Goal: Task Accomplishment & Management: Manage account settings

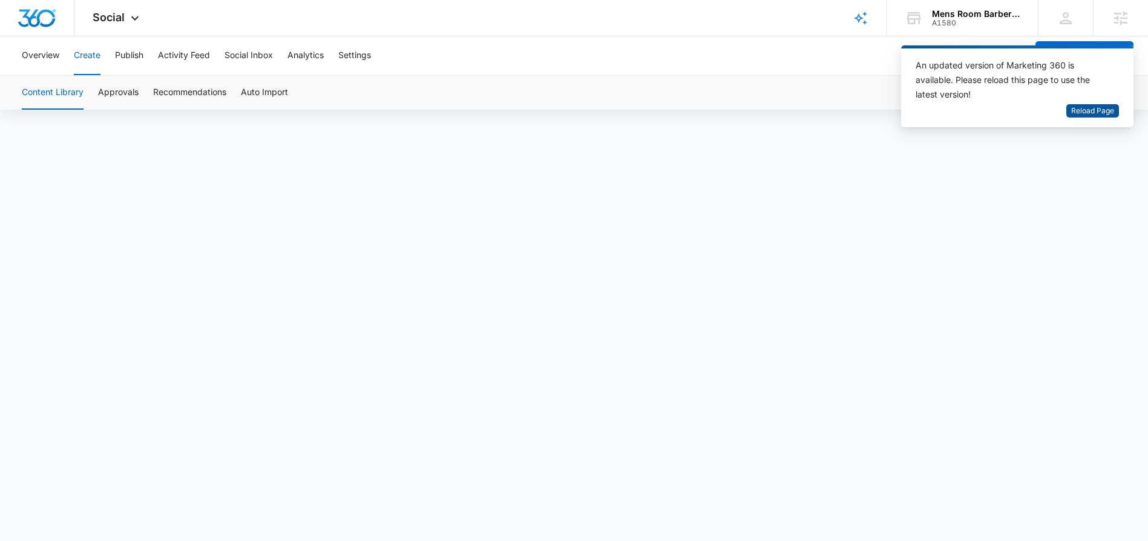
click at [1089, 112] on span "Reload Page" at bounding box center [1093, 111] width 43 height 12
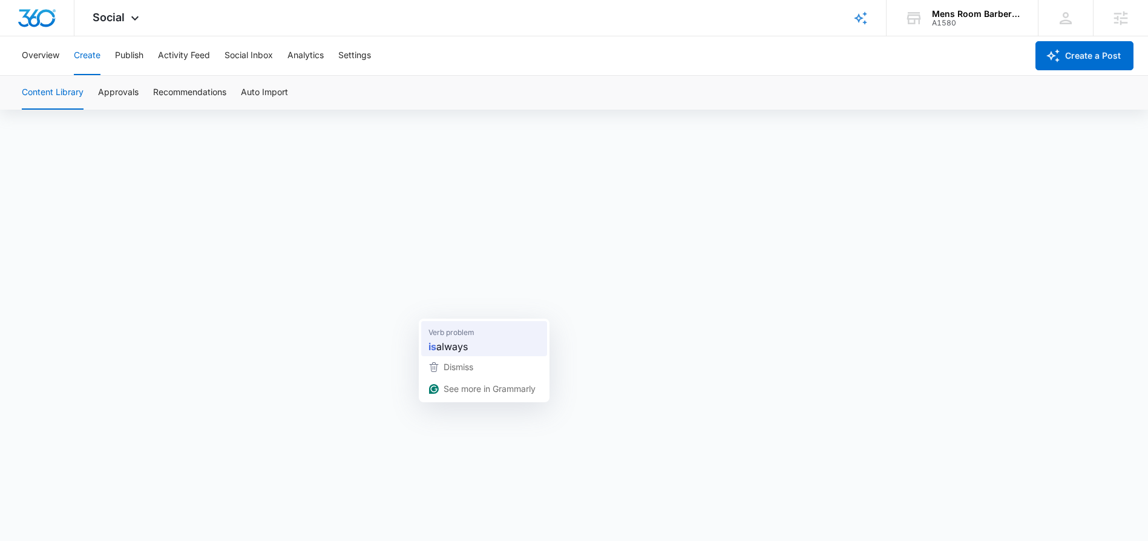
click at [449, 351] on span "always" at bounding box center [451, 345] width 31 height 15
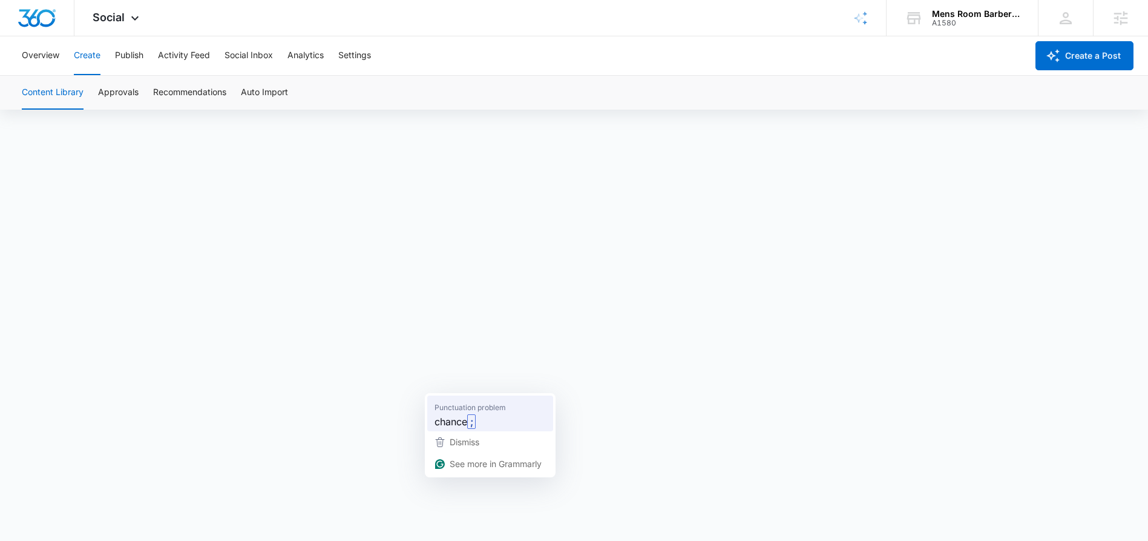
click at [462, 417] on span "chance" at bounding box center [451, 420] width 33 height 15
click at [122, 91] on button "Approvals" at bounding box center [118, 93] width 41 height 34
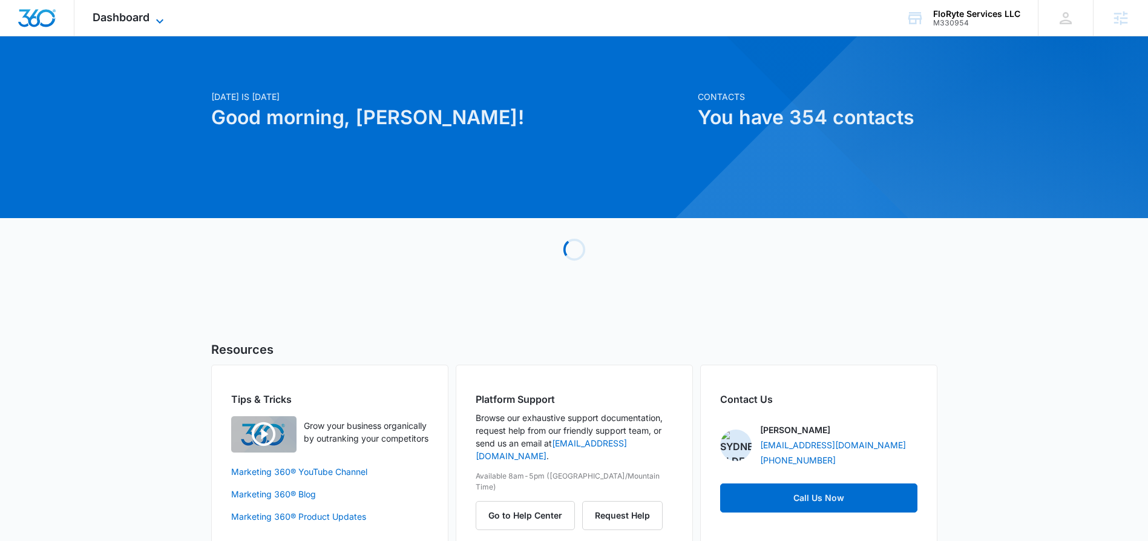
click at [155, 14] on icon at bounding box center [160, 21] width 15 height 15
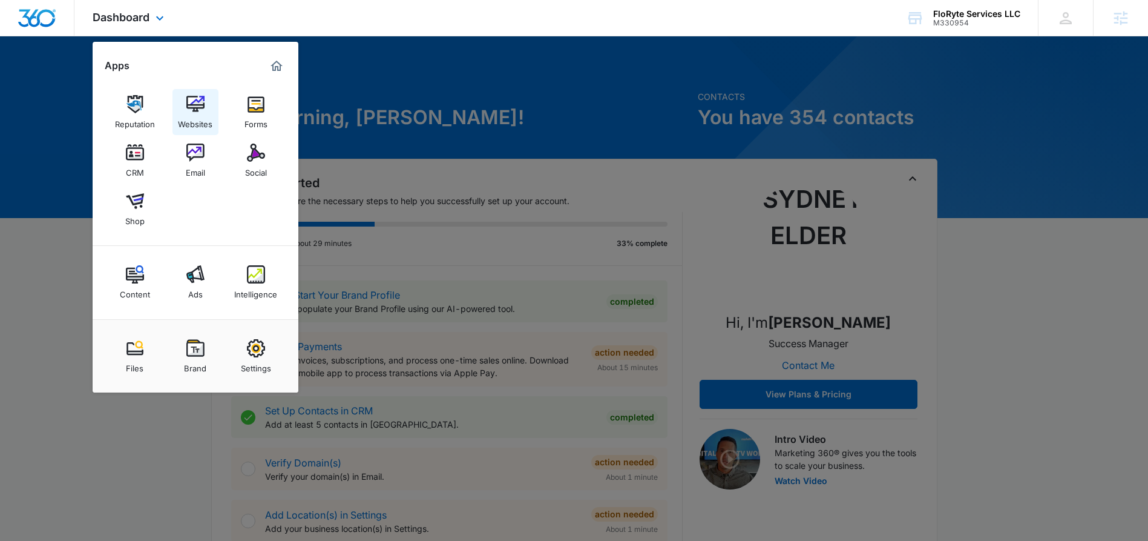
click at [205, 112] on link "Websites" at bounding box center [196, 112] width 46 height 46
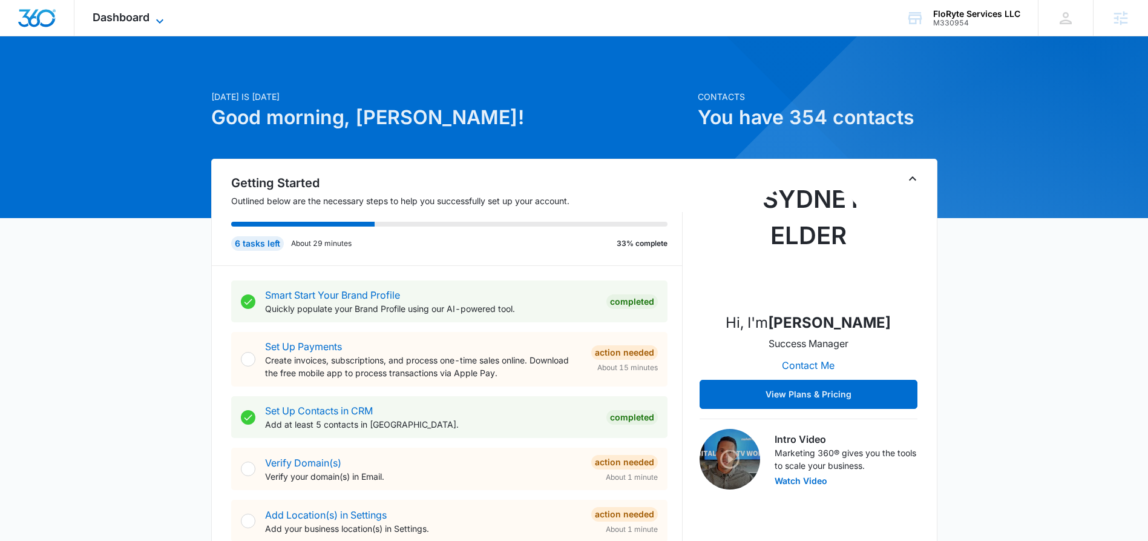
click at [156, 16] on icon at bounding box center [160, 21] width 15 height 15
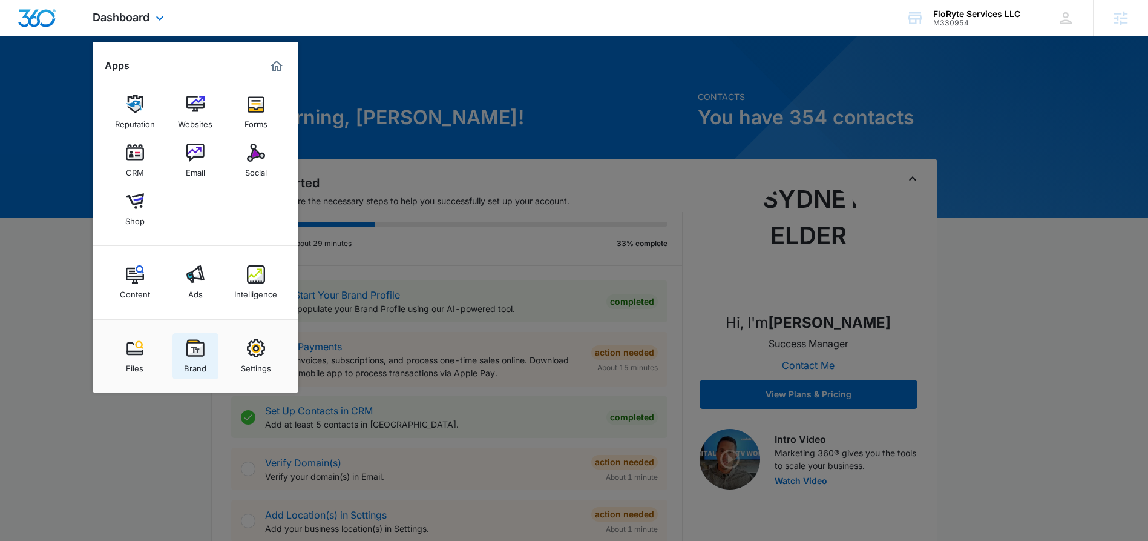
click at [205, 345] on link "Brand" at bounding box center [196, 356] width 46 height 46
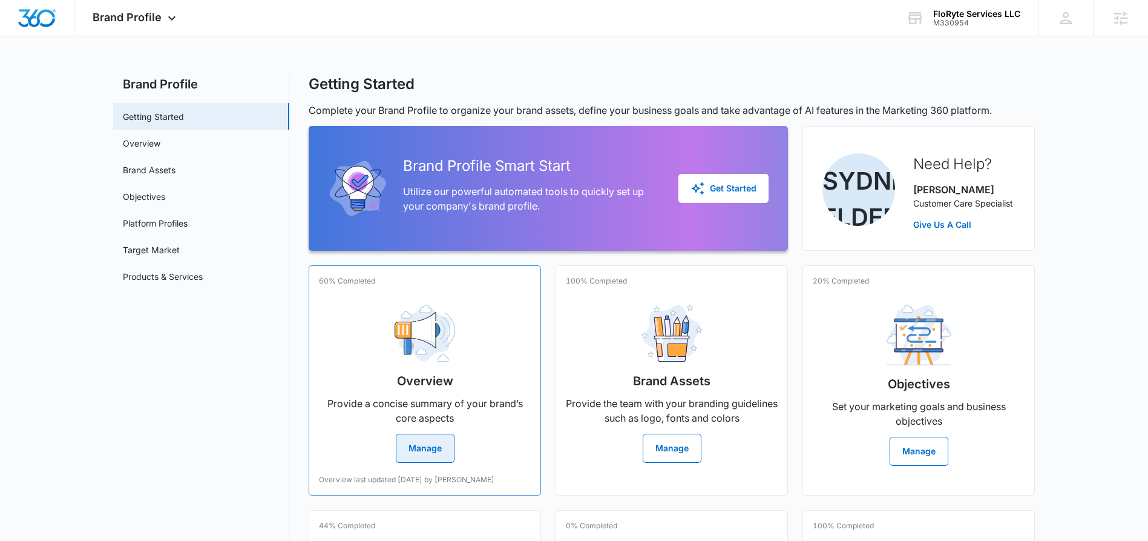
click at [406, 442] on button "Manage" at bounding box center [425, 447] width 59 height 29
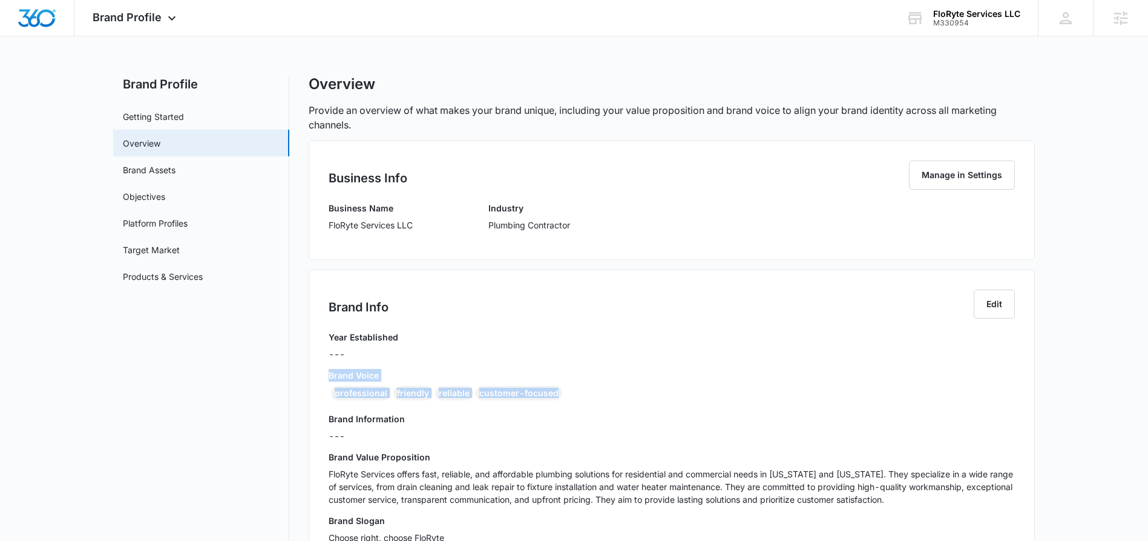
drag, startPoint x: 324, startPoint y: 371, endPoint x: 568, endPoint y: 392, distance: 244.8
click at [573, 392] on div "Brand Info Edit Year Established --- Brand Voice professional friendly reliable…" at bounding box center [672, 420] width 726 height 303
copy div "Brand Voice professional friendly reliable customer-focused"
click at [171, 19] on icon at bounding box center [172, 21] width 15 height 15
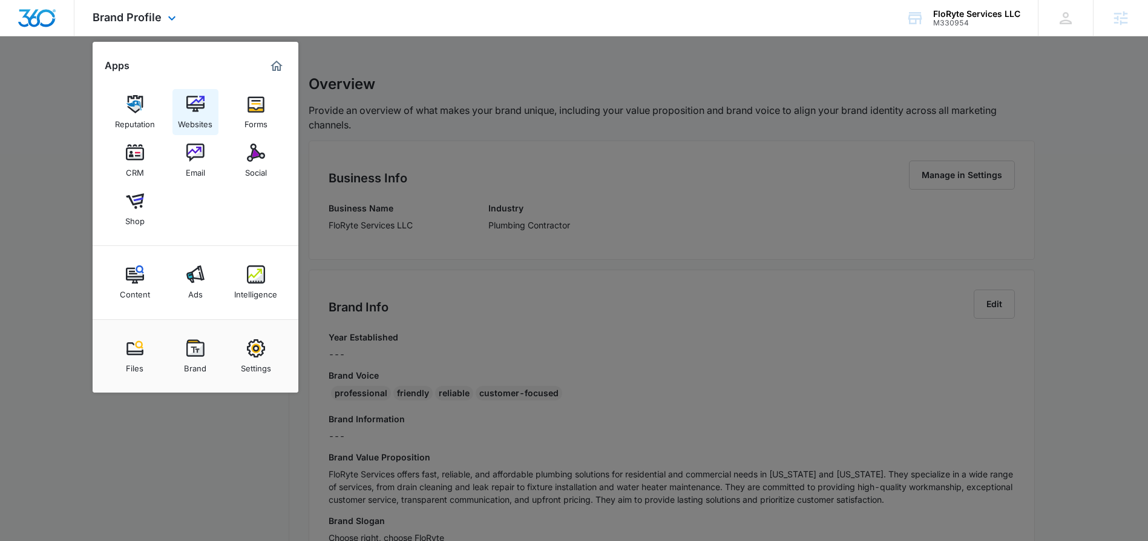
click at [193, 112] on img at bounding box center [195, 104] width 18 height 18
